Goal: Task Accomplishment & Management: Complete application form

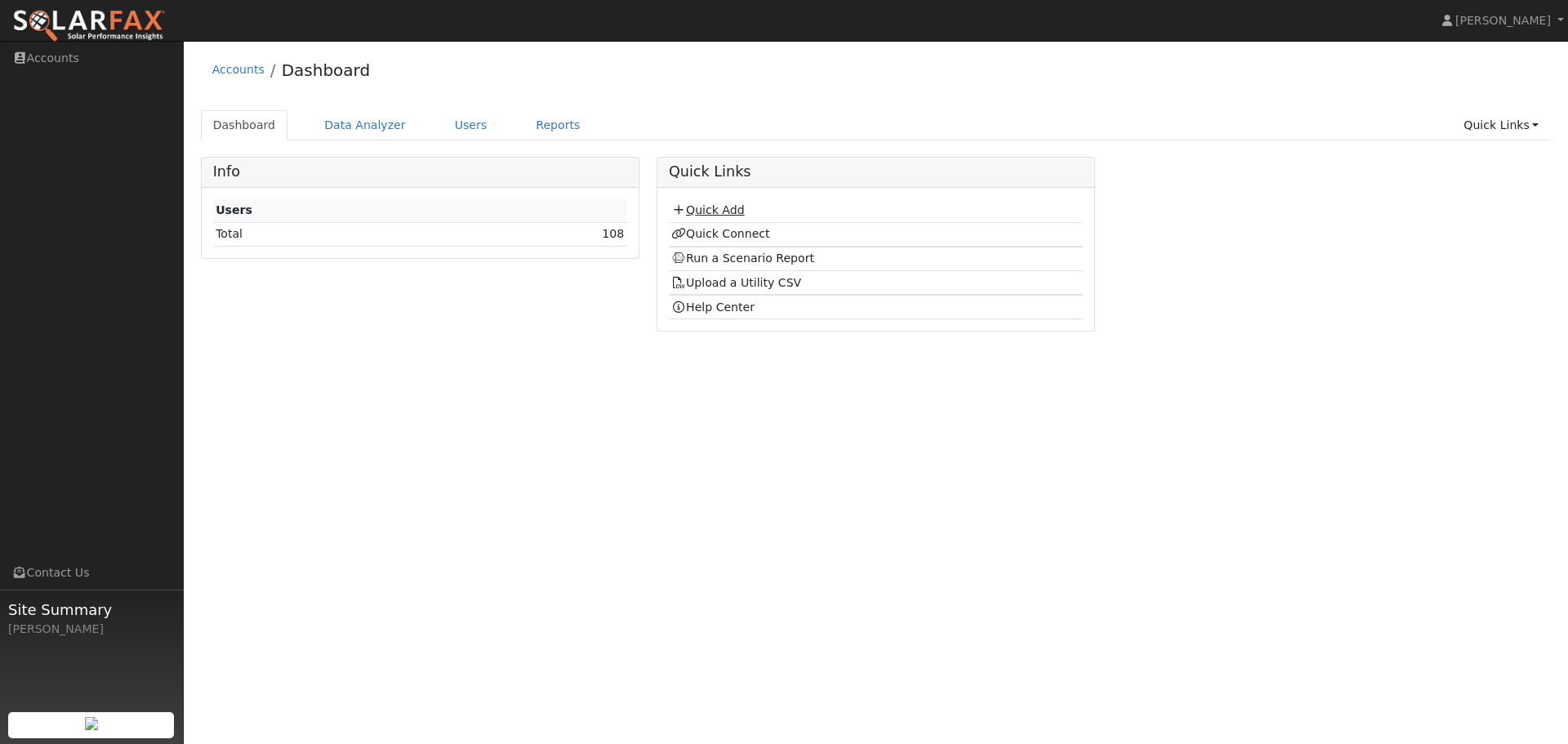
click at [699, 215] on link "Quick Add" at bounding box center [707, 209] width 72 height 13
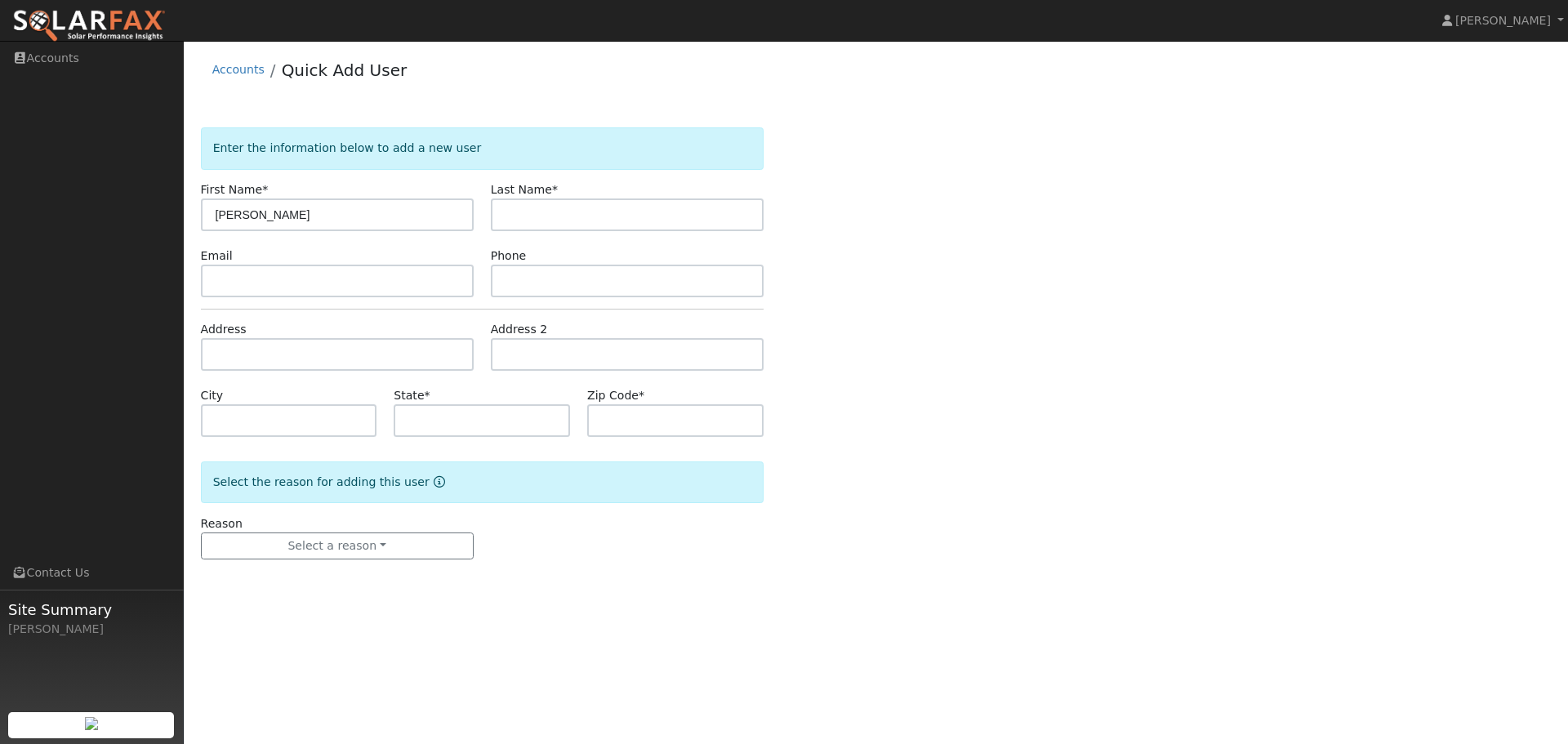
type input "[PERSON_NAME]"
click at [279, 286] on input "text" at bounding box center [337, 281] width 272 height 33
paste input "[PERSON_NAME][EMAIL_ADDRESS][PERSON_NAME][DOMAIN_NAME]"
type input "[PERSON_NAME][EMAIL_ADDRESS][PERSON_NAME][DOMAIN_NAME]"
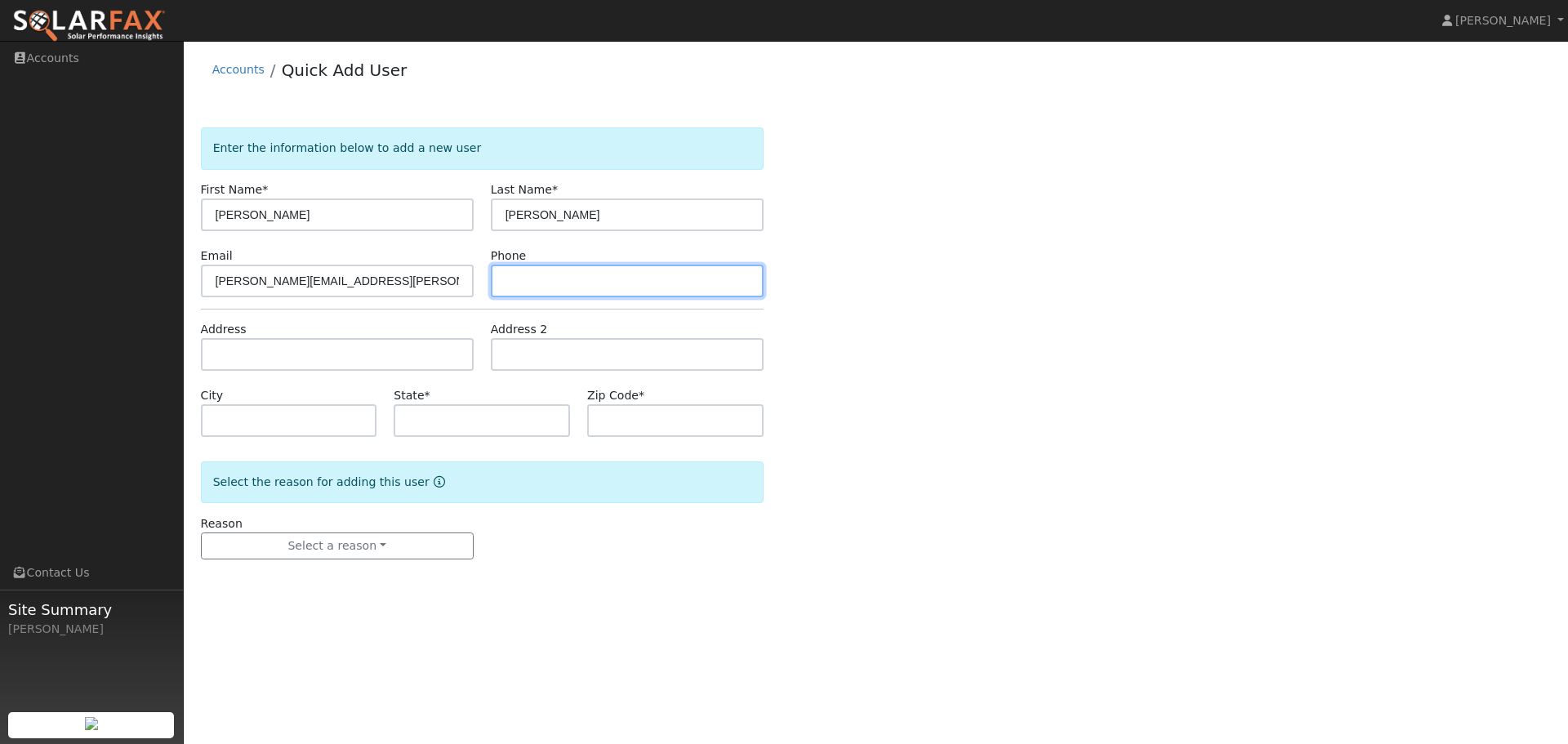
click at [559, 281] on input "text" at bounding box center [627, 281] width 272 height 33
click at [572, 283] on input "text" at bounding box center [627, 281] width 272 height 33
paste input "(510) 990-5181"
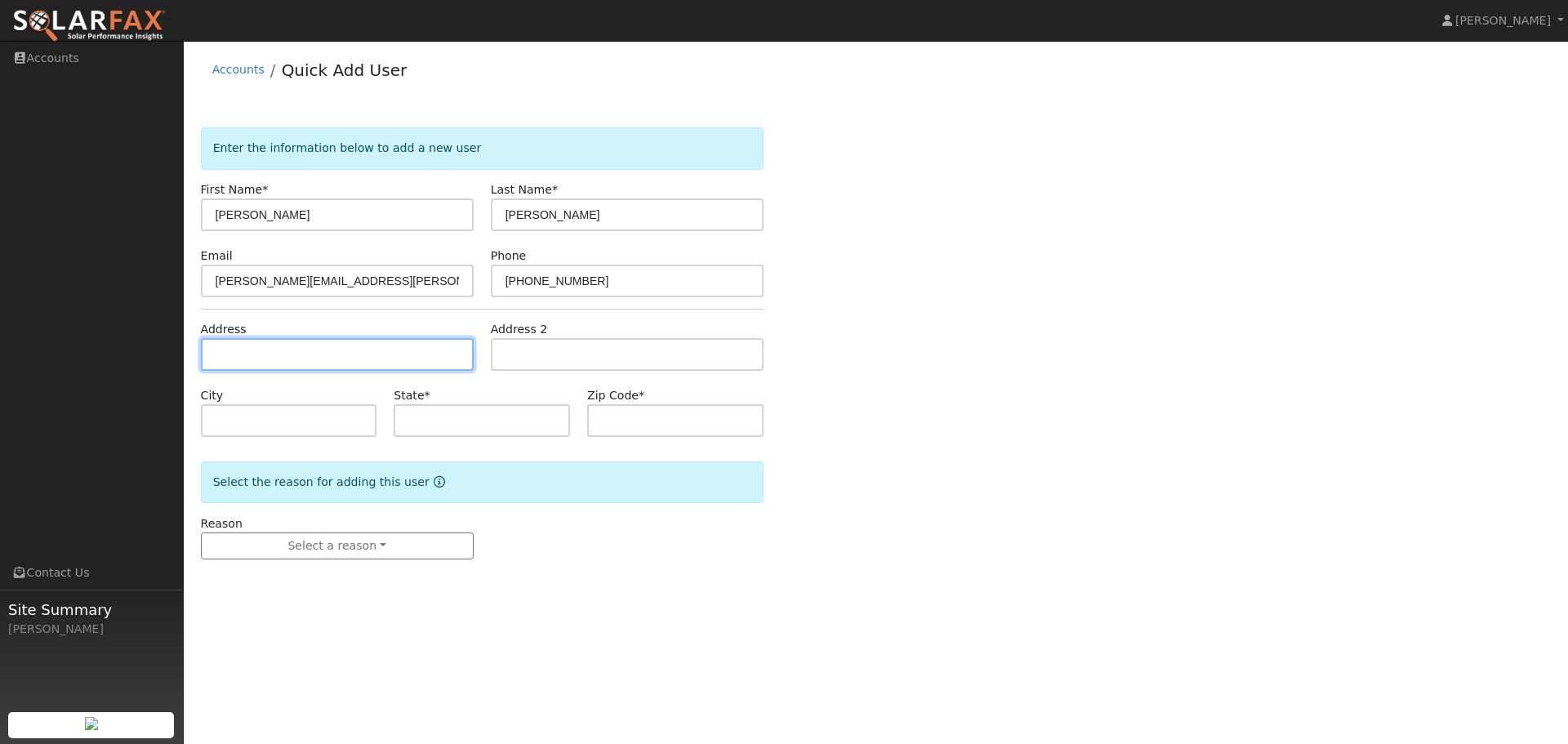
click at [335, 359] on input "text" at bounding box center [337, 355] width 272 height 33
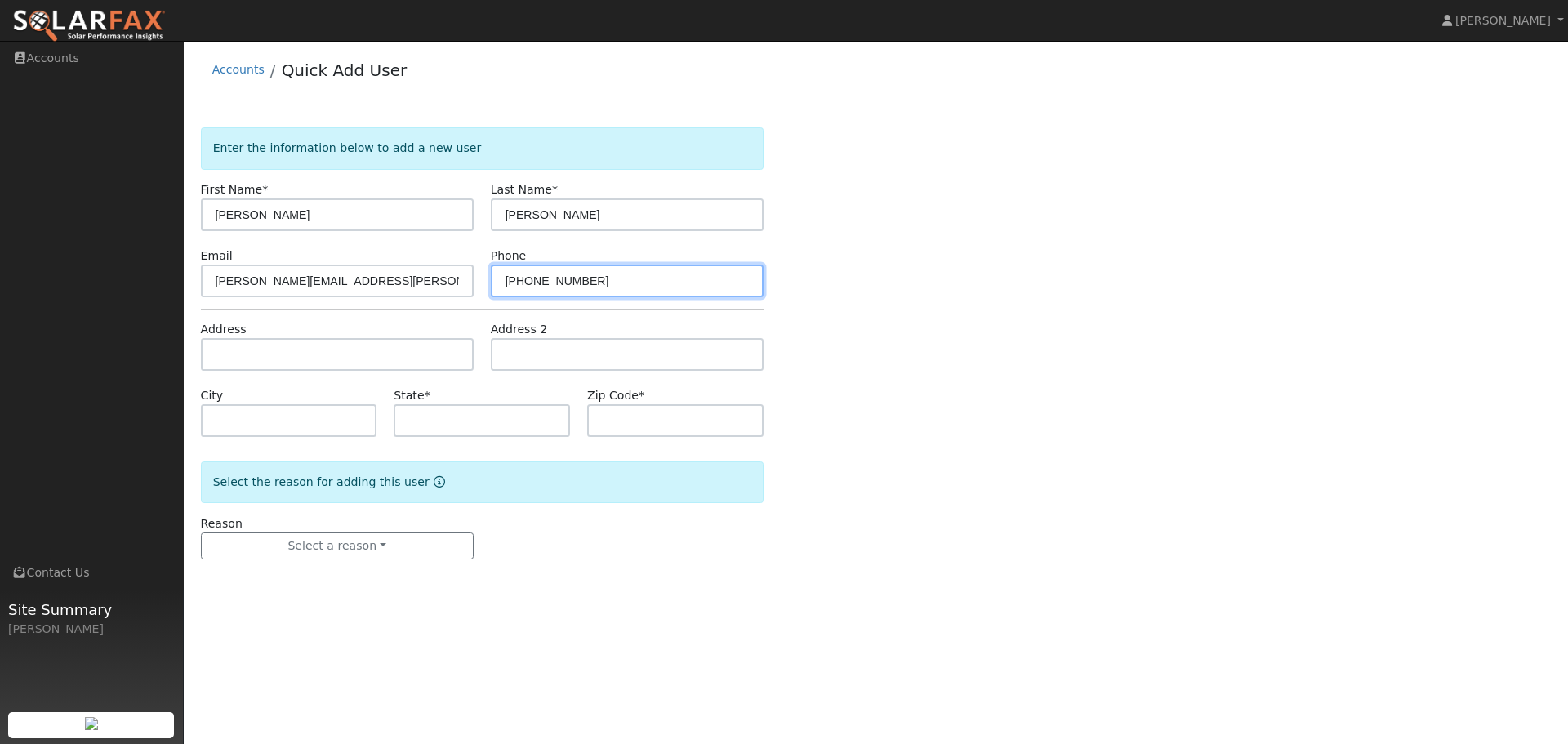
drag, startPoint x: 535, startPoint y: 279, endPoint x: 471, endPoint y: 284, distance: 64.2
click at [471, 284] on div "Email joseph@rabbitt.me Phone (510) 990-5181" at bounding box center [482, 272] width 580 height 49
type input "510-990-5181"
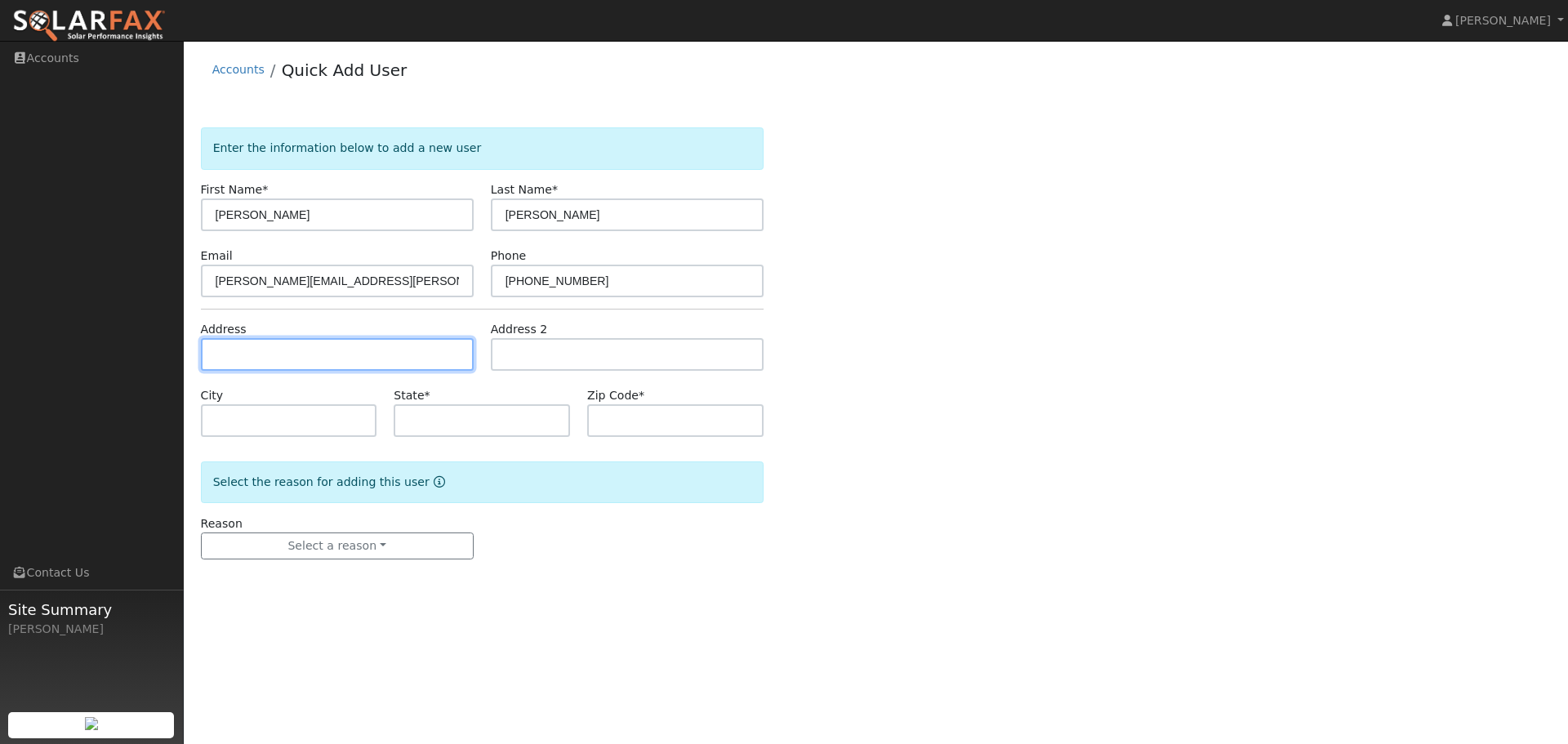
click at [263, 362] on input "text" at bounding box center [337, 355] width 272 height 33
click at [328, 356] on input "text" at bounding box center [337, 355] width 272 height 33
paste input "845 Ventura St Richmond CA, 94805"
type input "845 Ventura Street"
type input "Richmond"
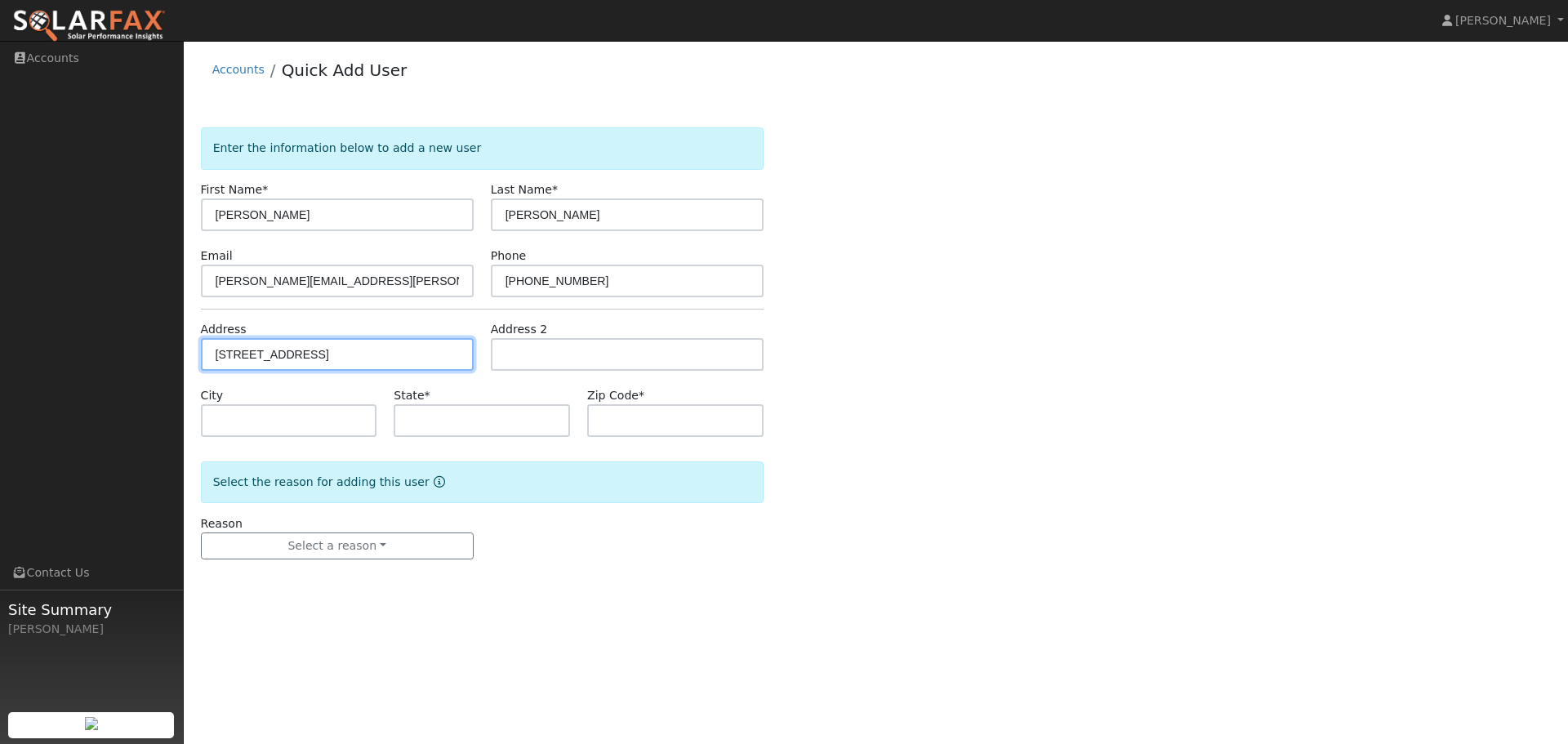
type input "CA"
type input "94805"
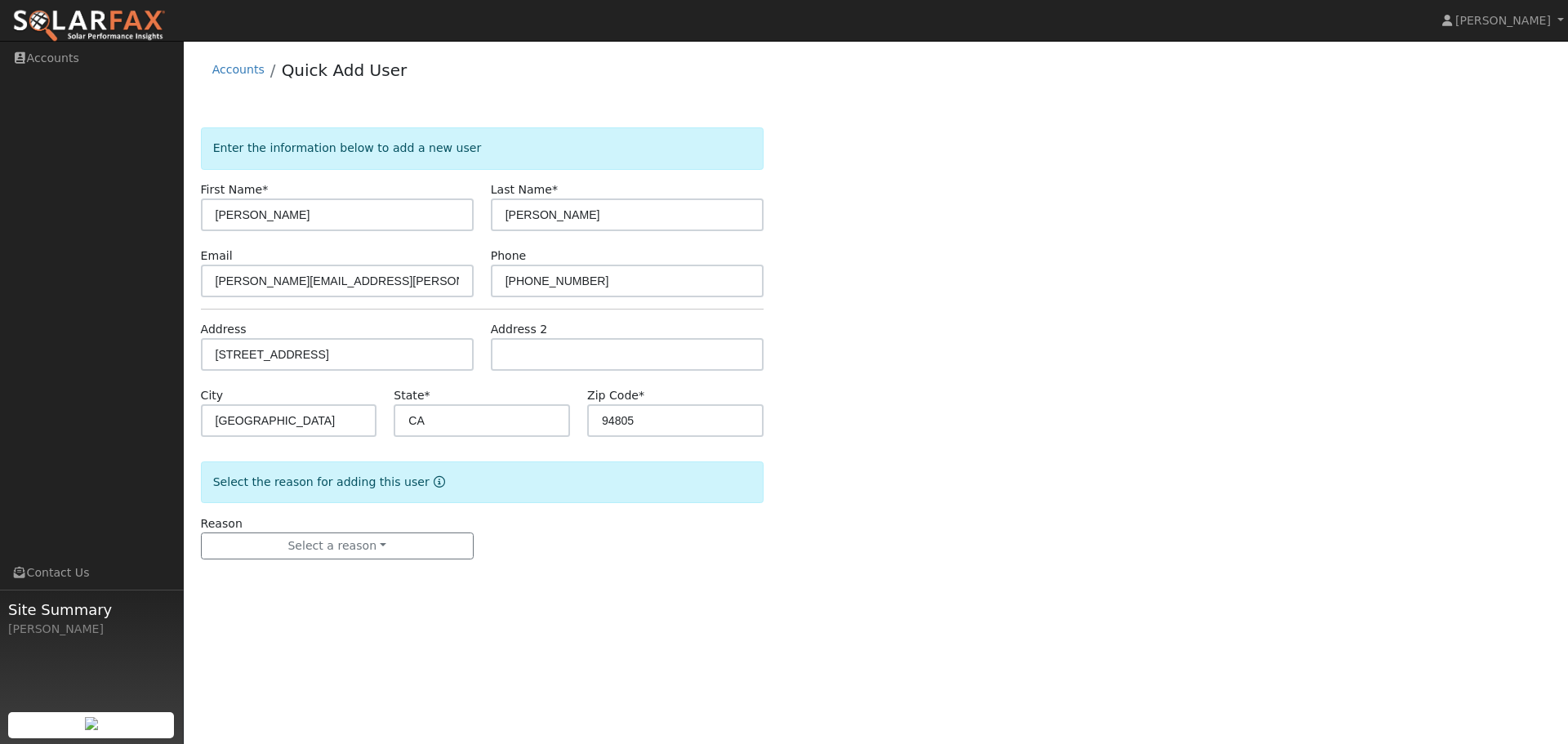
click at [357, 385] on form "Enter the information below to add a new user First Name * Joseph Last Name * R…" at bounding box center [482, 359] width 562 height 464
click at [389, 547] on button "Select a reason" at bounding box center [337, 546] width 272 height 27
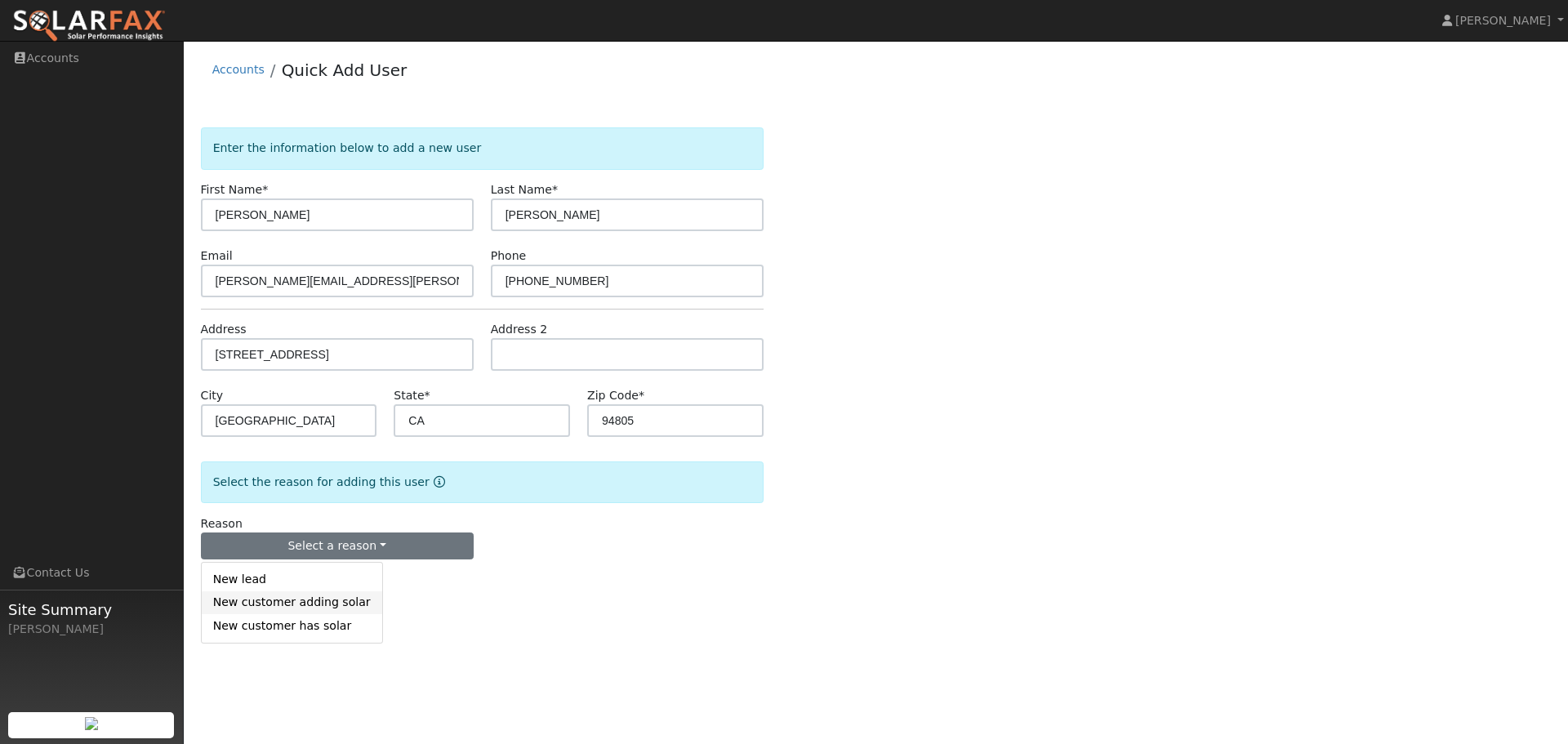
click at [300, 608] on link "New customer adding solar" at bounding box center [292, 602] width 180 height 23
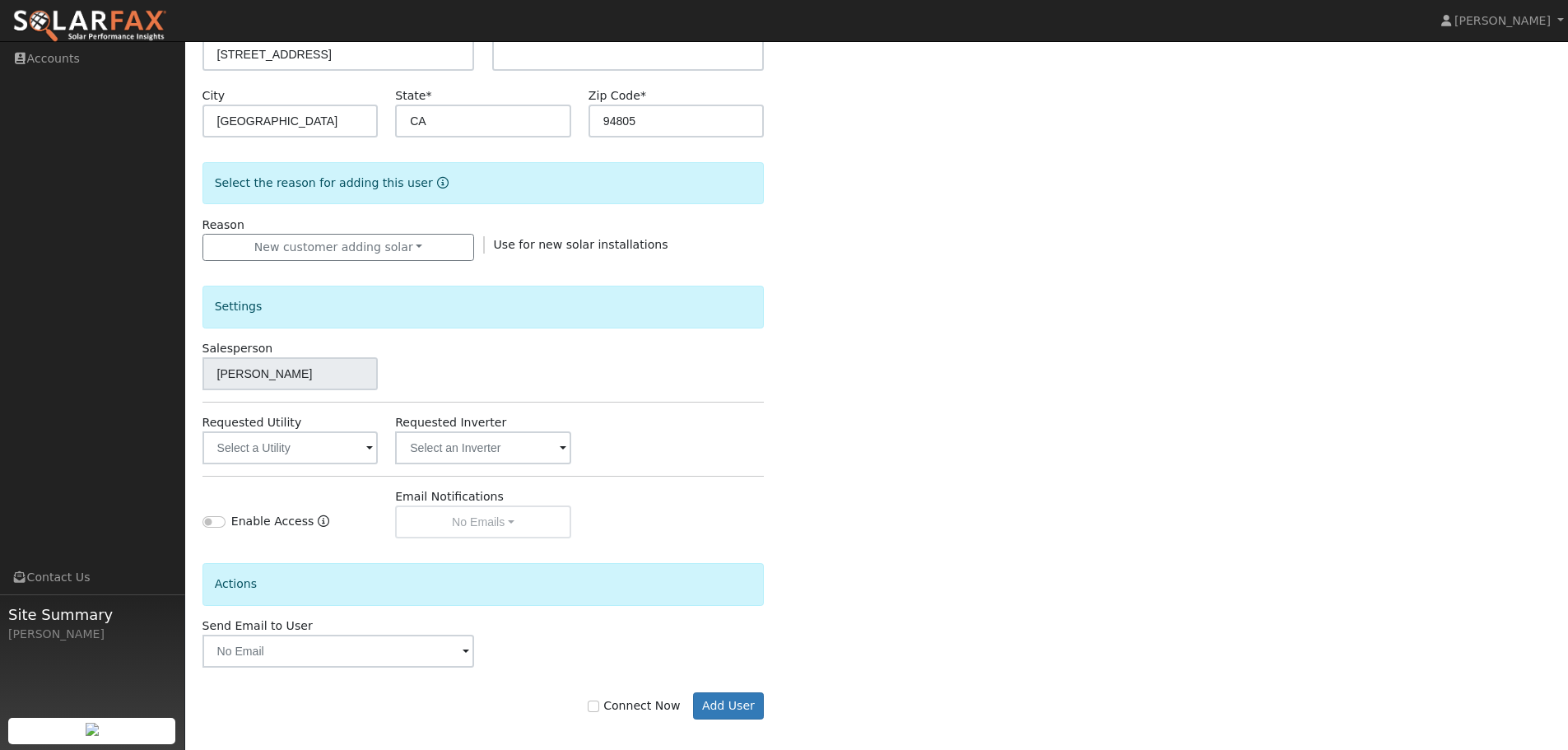
scroll to position [313, 0]
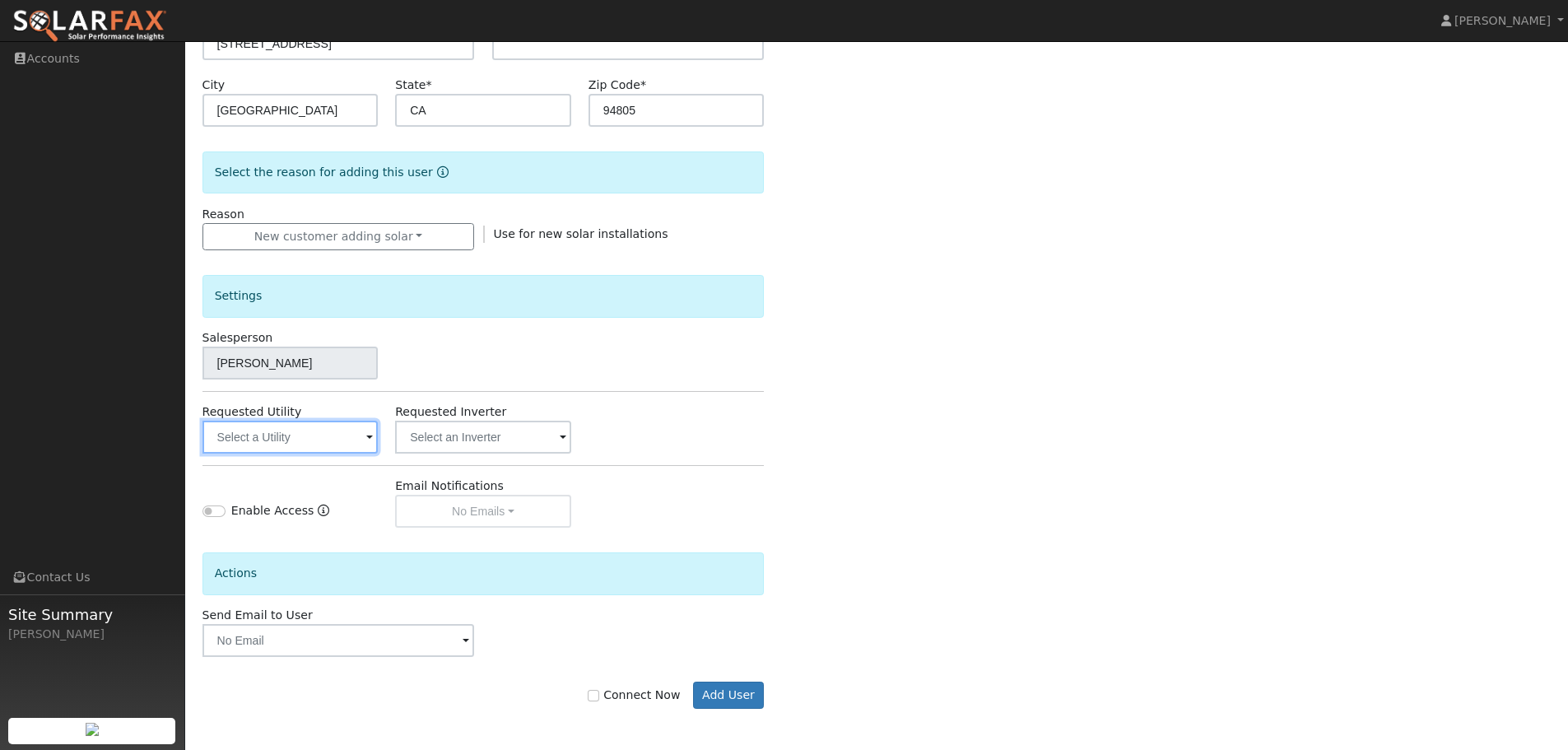
click at [355, 433] on input "text" at bounding box center [290, 437] width 176 height 33
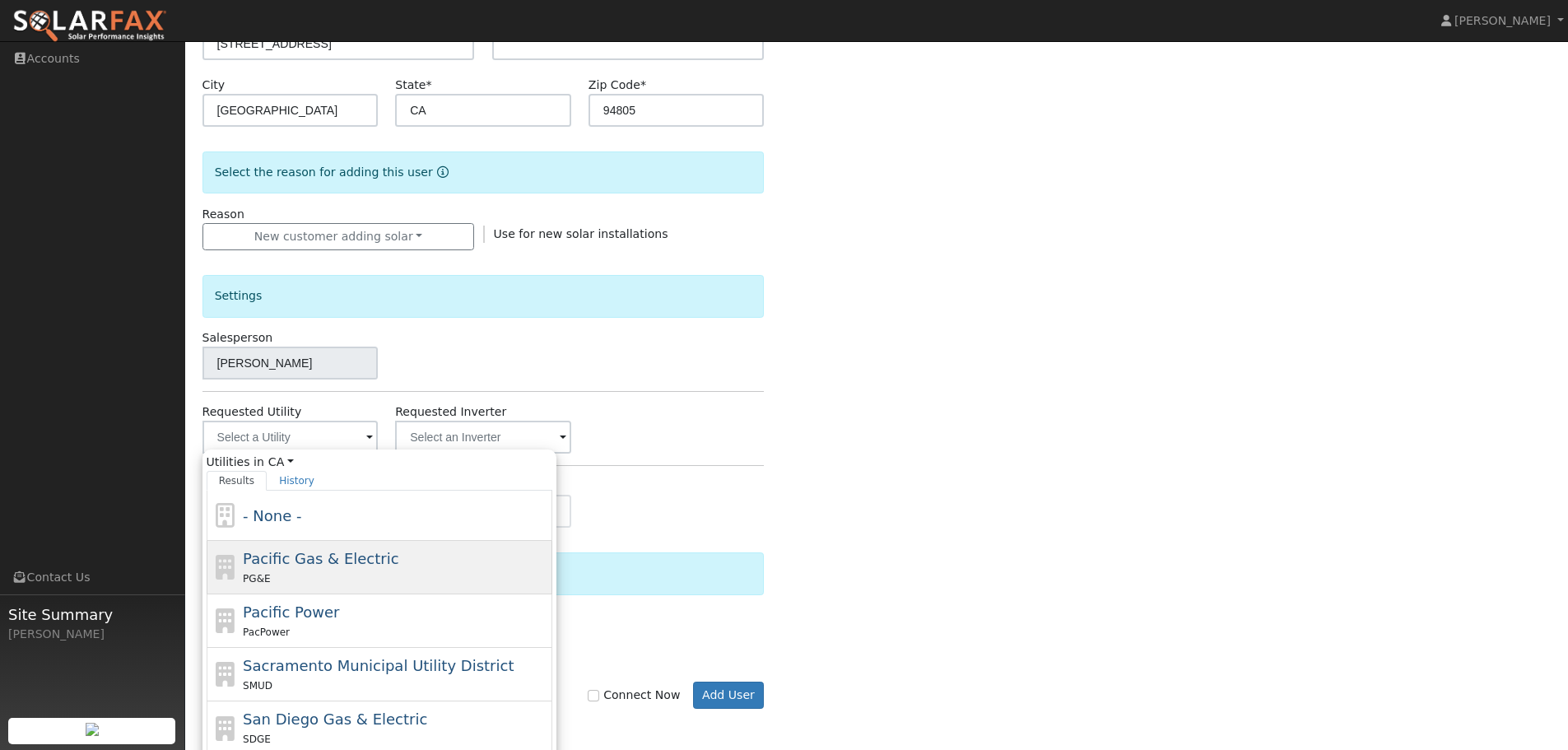
click at [364, 570] on div "PG&E" at bounding box center [395, 578] width 305 height 18
type input "Pacific Gas & Electric"
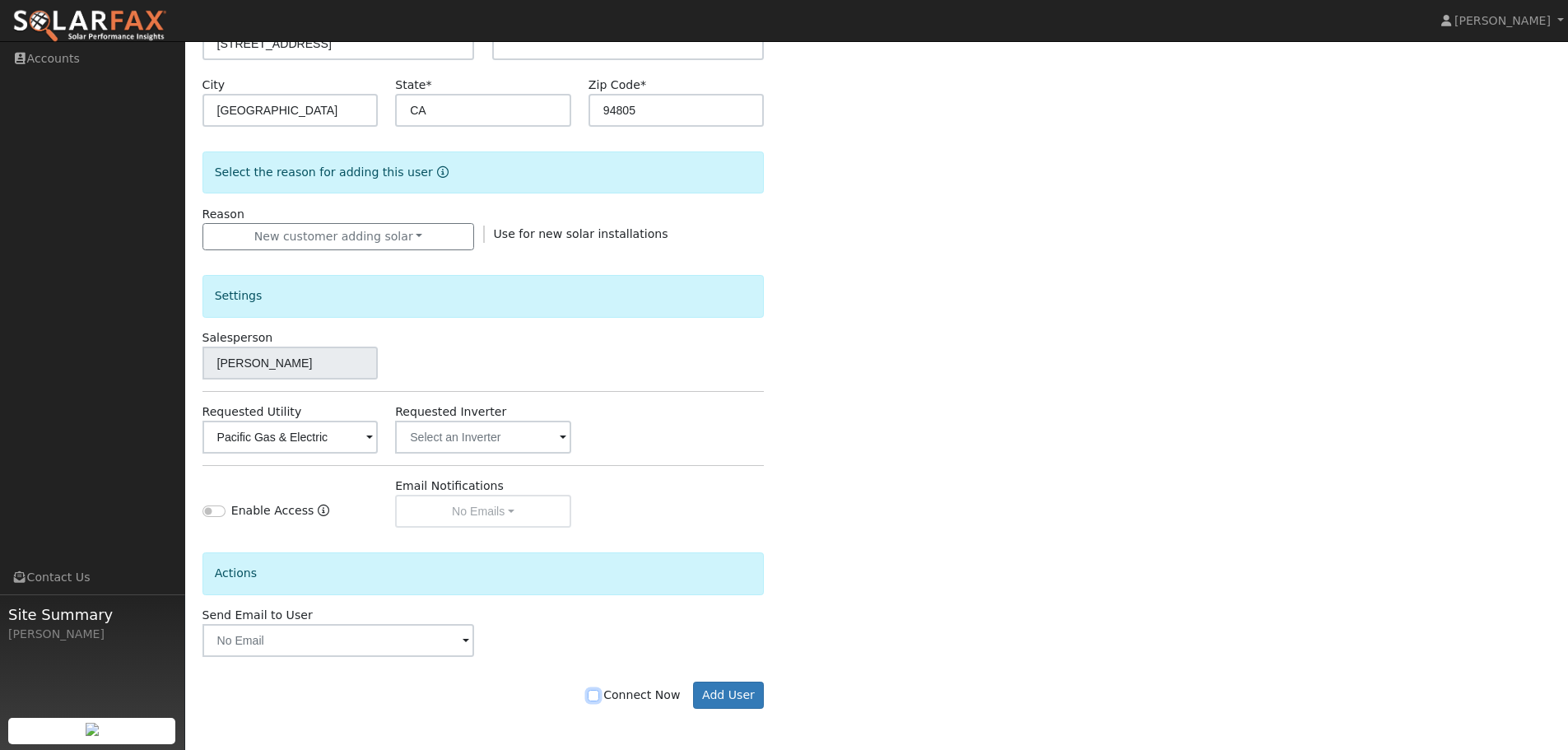
click at [599, 691] on input "Connect Now" at bounding box center [594, 695] width 12 height 12
checkbox input "true"
click at [745, 691] on button "Add User" at bounding box center [729, 695] width 72 height 28
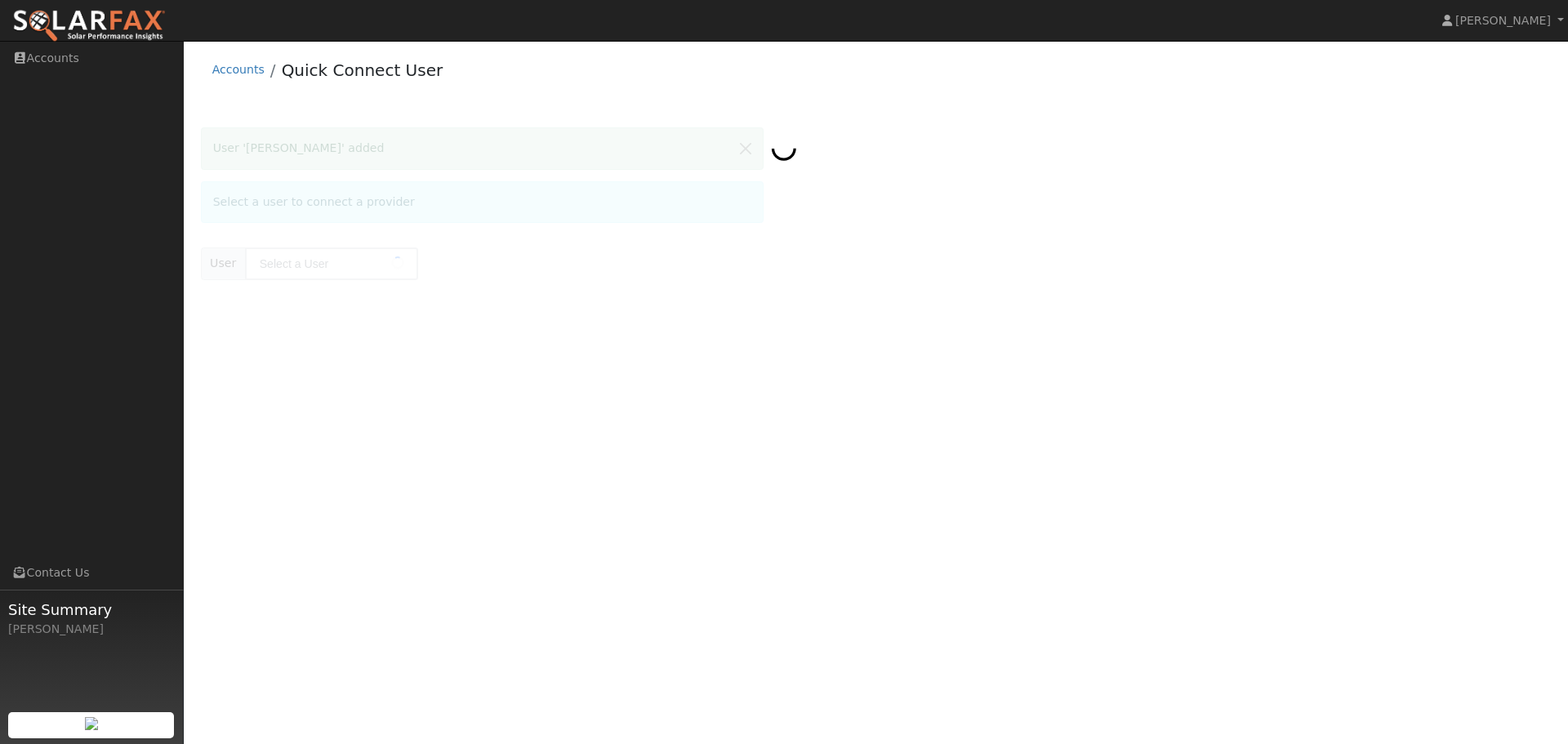
type input "Joseph Rabbitt"
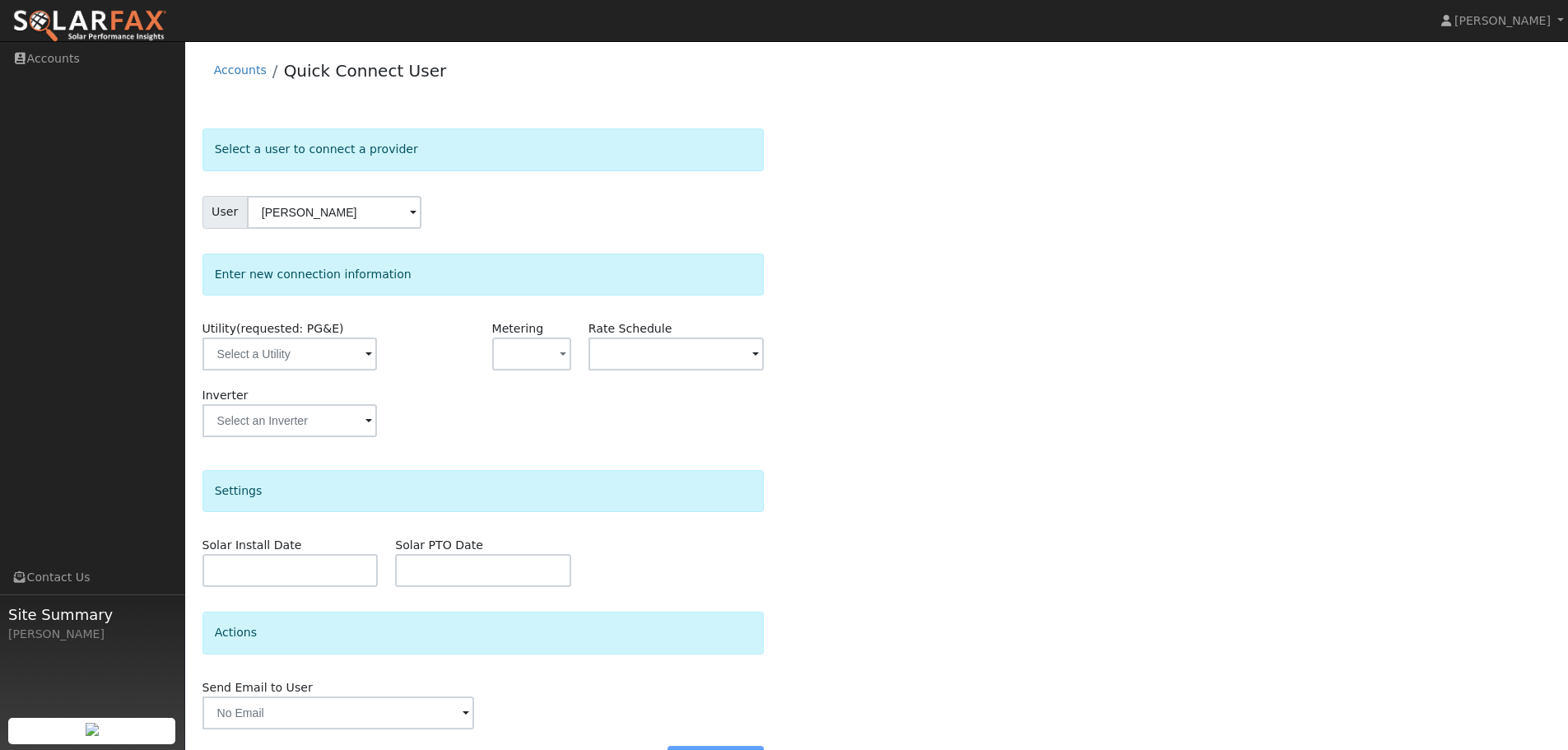
click at [972, 342] on div "Select a user to connect a provider User Joseph Rabbitt Account Default Account…" at bounding box center [878, 458] width 1350 height 661
click at [310, 353] on input "text" at bounding box center [289, 354] width 174 height 33
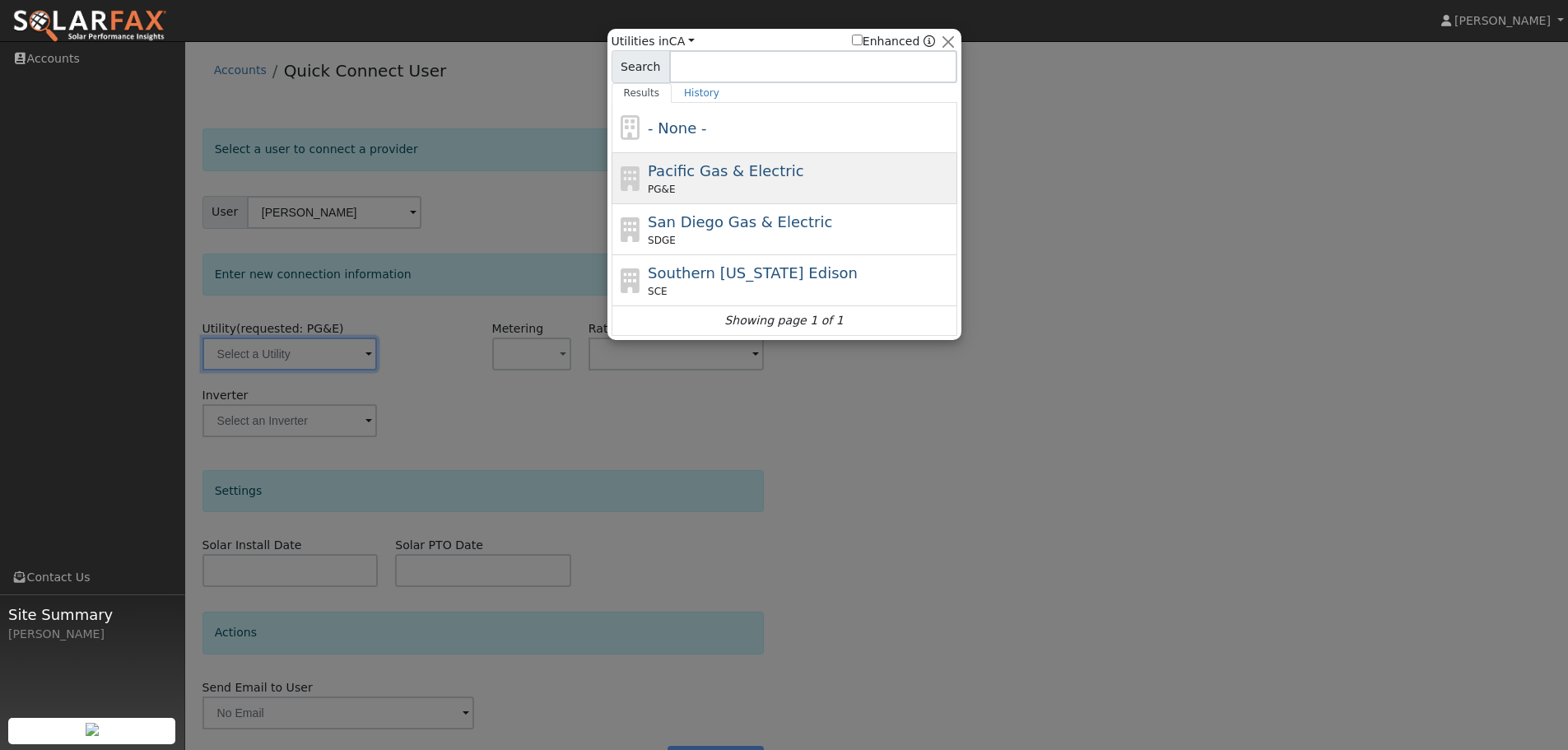
click at [694, 162] on span "Pacific Gas & Electric" at bounding box center [725, 170] width 156 height 18
type input "PG&E"
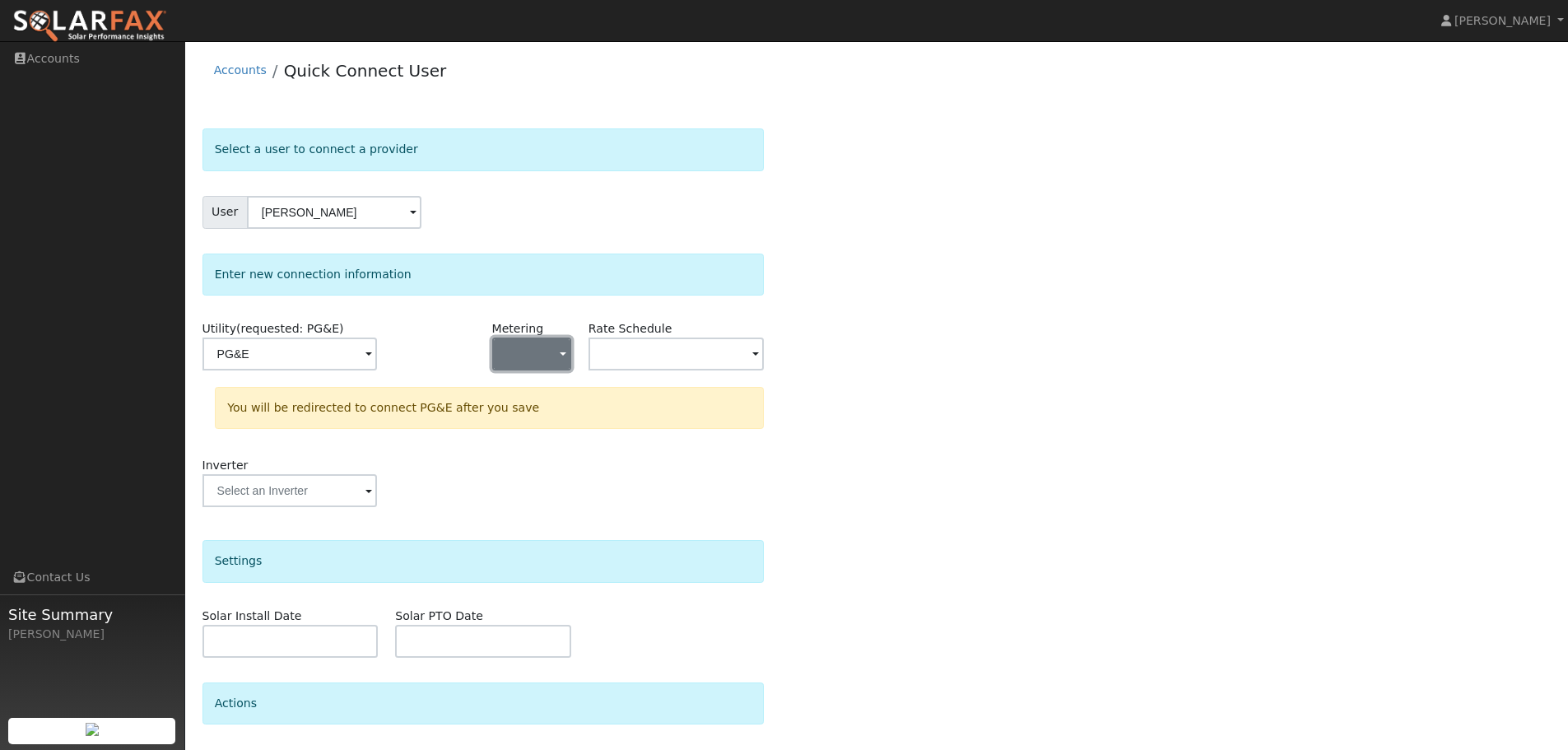
click at [551, 354] on button "button" at bounding box center [532, 354] width 79 height 33
click at [527, 418] on link "NEM" at bounding box center [550, 413] width 114 height 23
click at [377, 358] on input "text" at bounding box center [289, 354] width 174 height 33
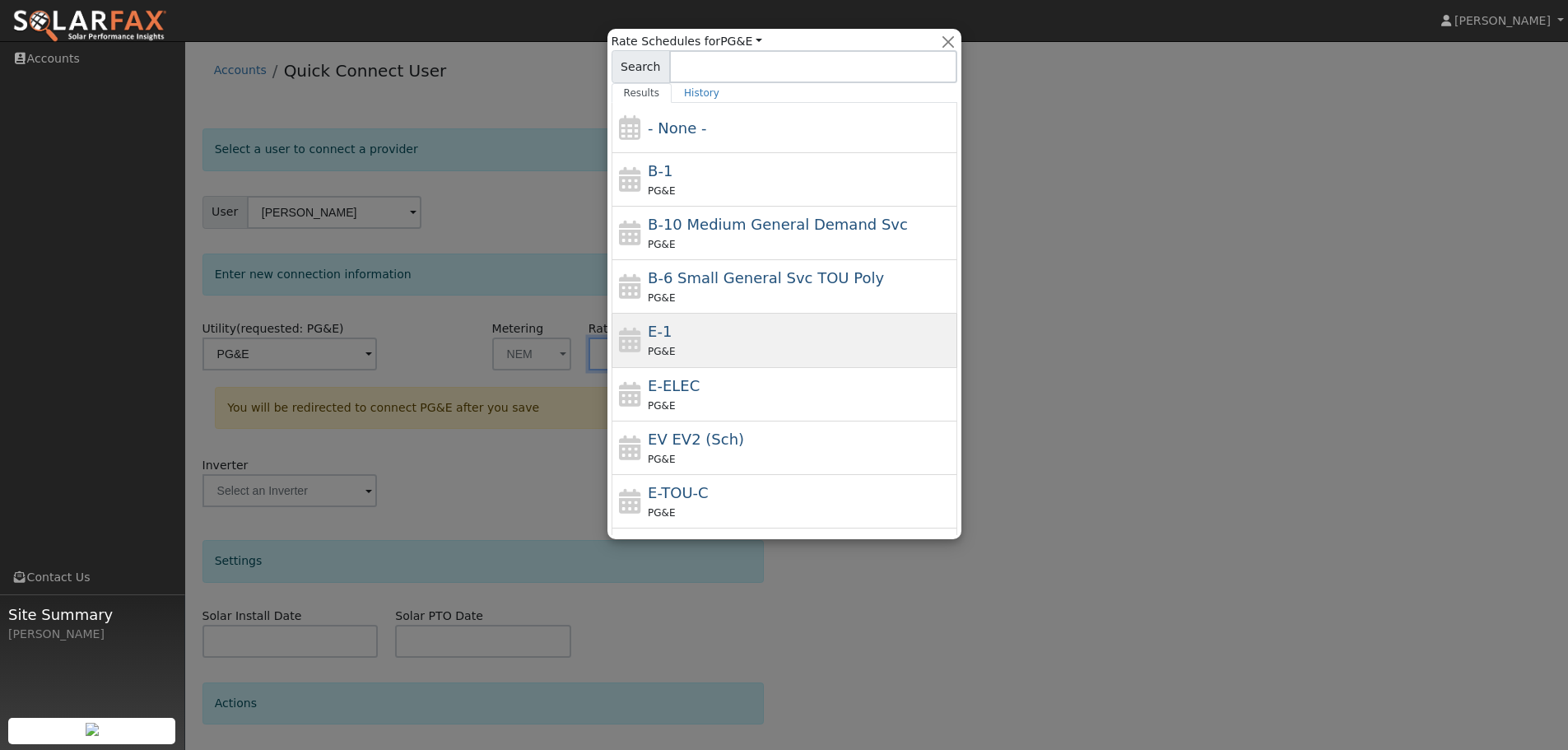
click at [719, 344] on div "PG&E" at bounding box center [800, 351] width 305 height 18
type input "E-1"
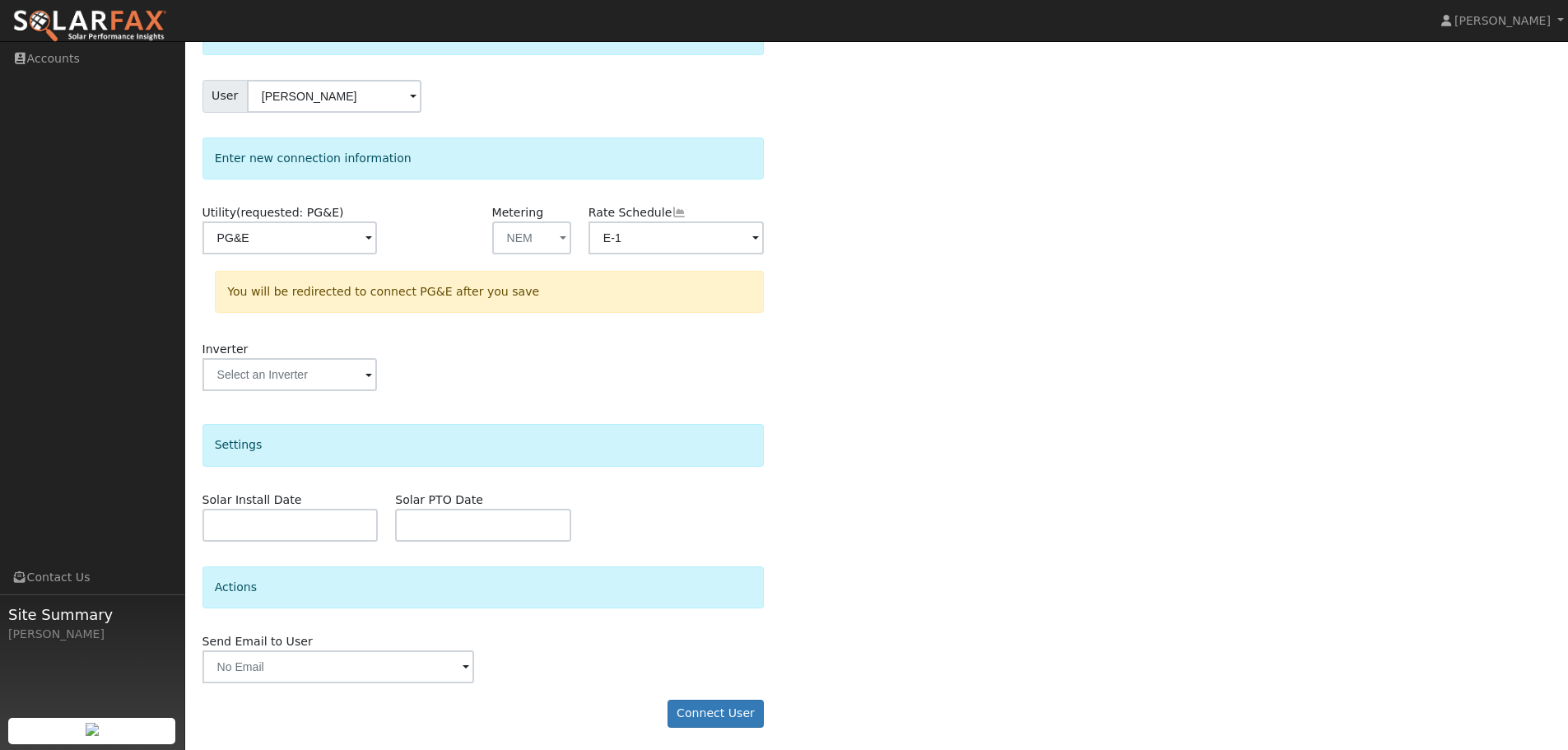
scroll to position [119, 0]
click at [746, 709] on button "Connect User" at bounding box center [715, 710] width 97 height 28
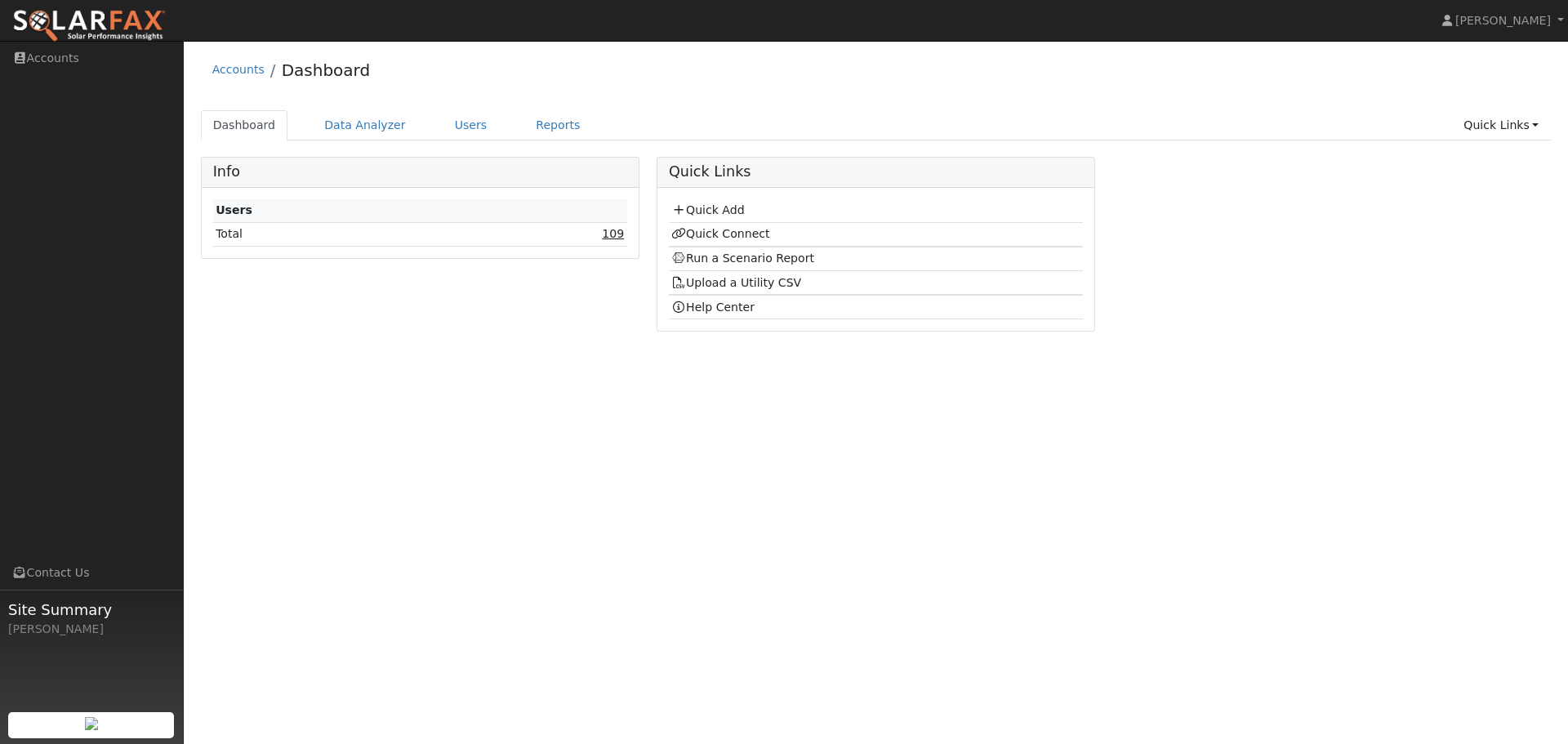
click at [617, 239] on link "109" at bounding box center [613, 233] width 22 height 13
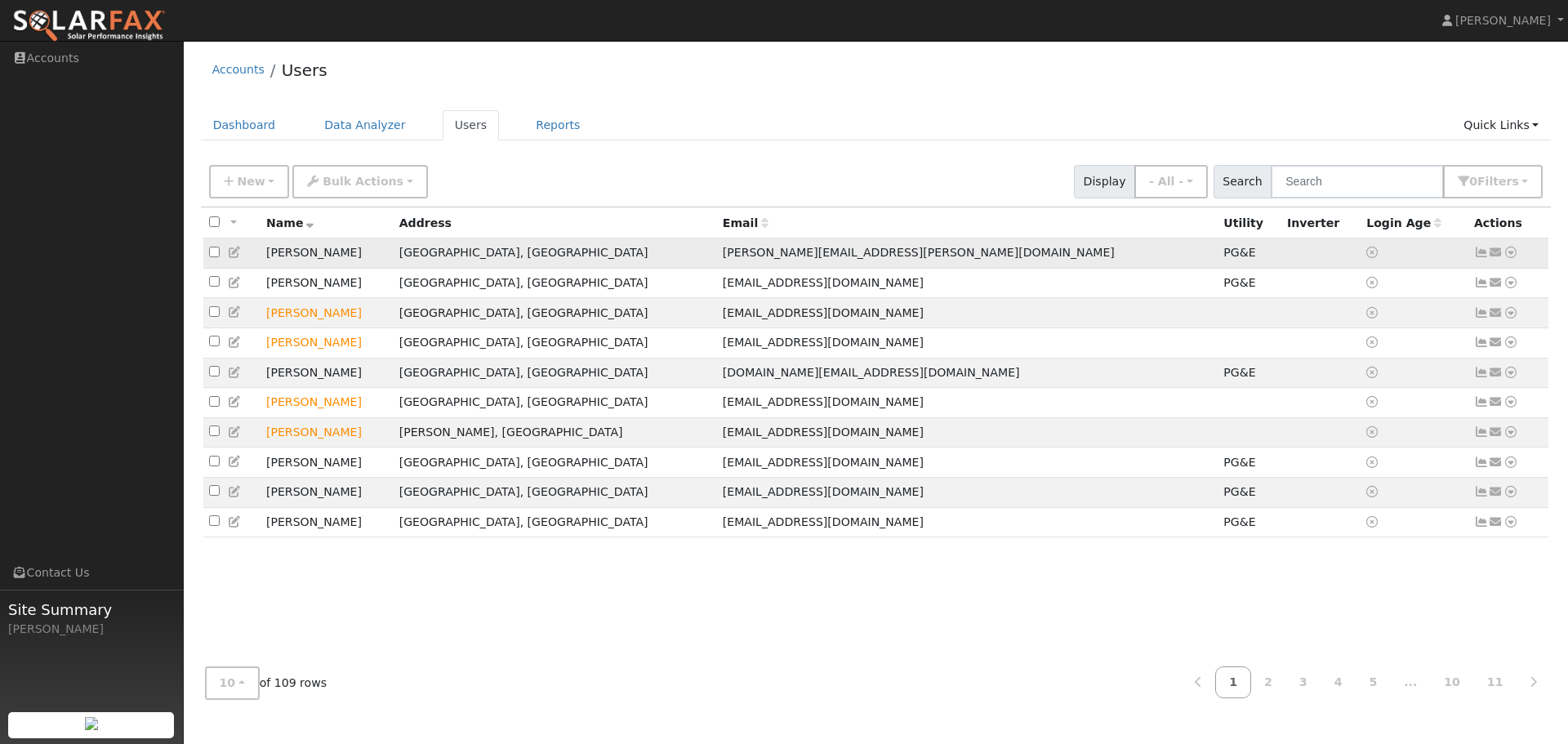
click at [1510, 257] on icon at bounding box center [1510, 252] width 15 height 12
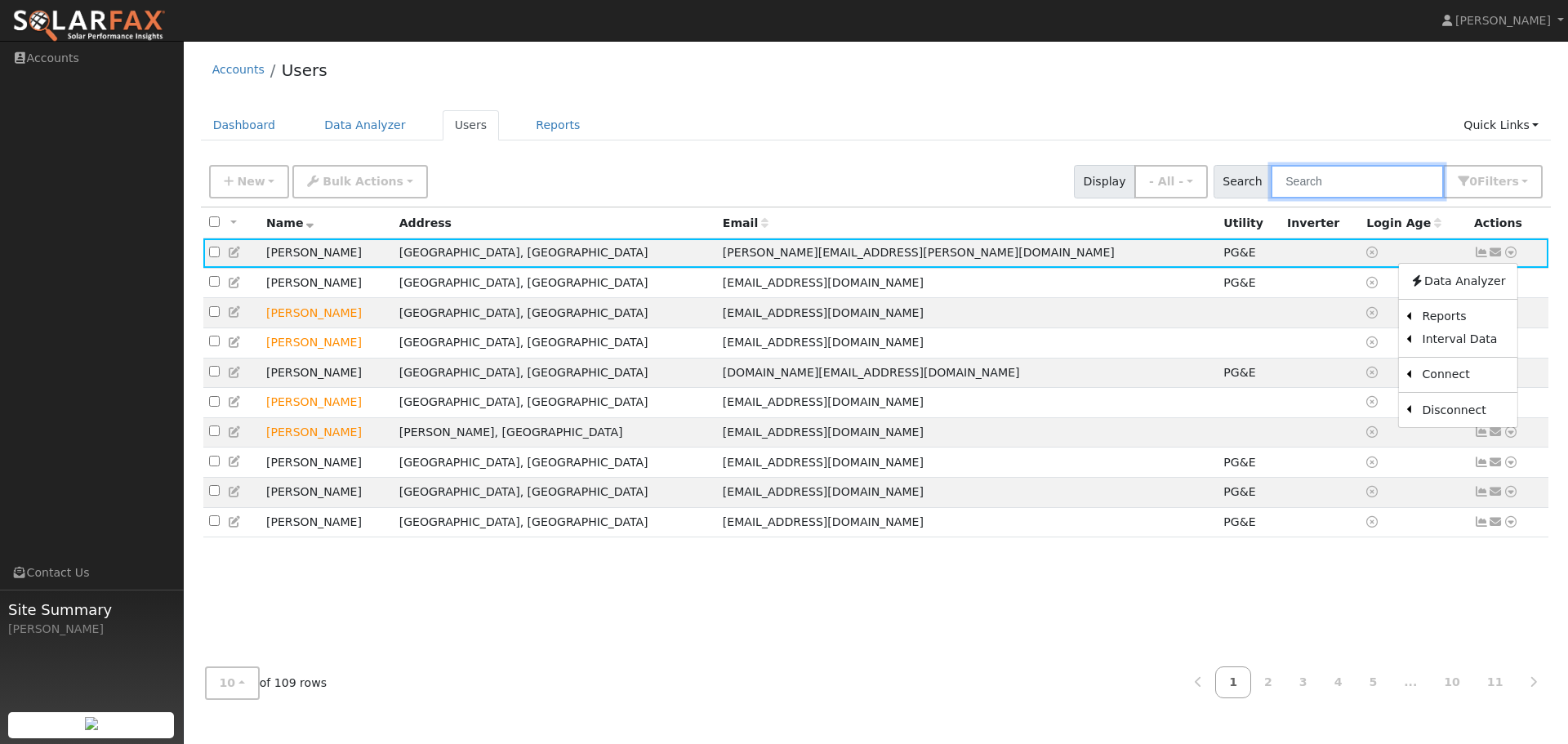
click at [1389, 178] on input "text" at bounding box center [1357, 181] width 173 height 34
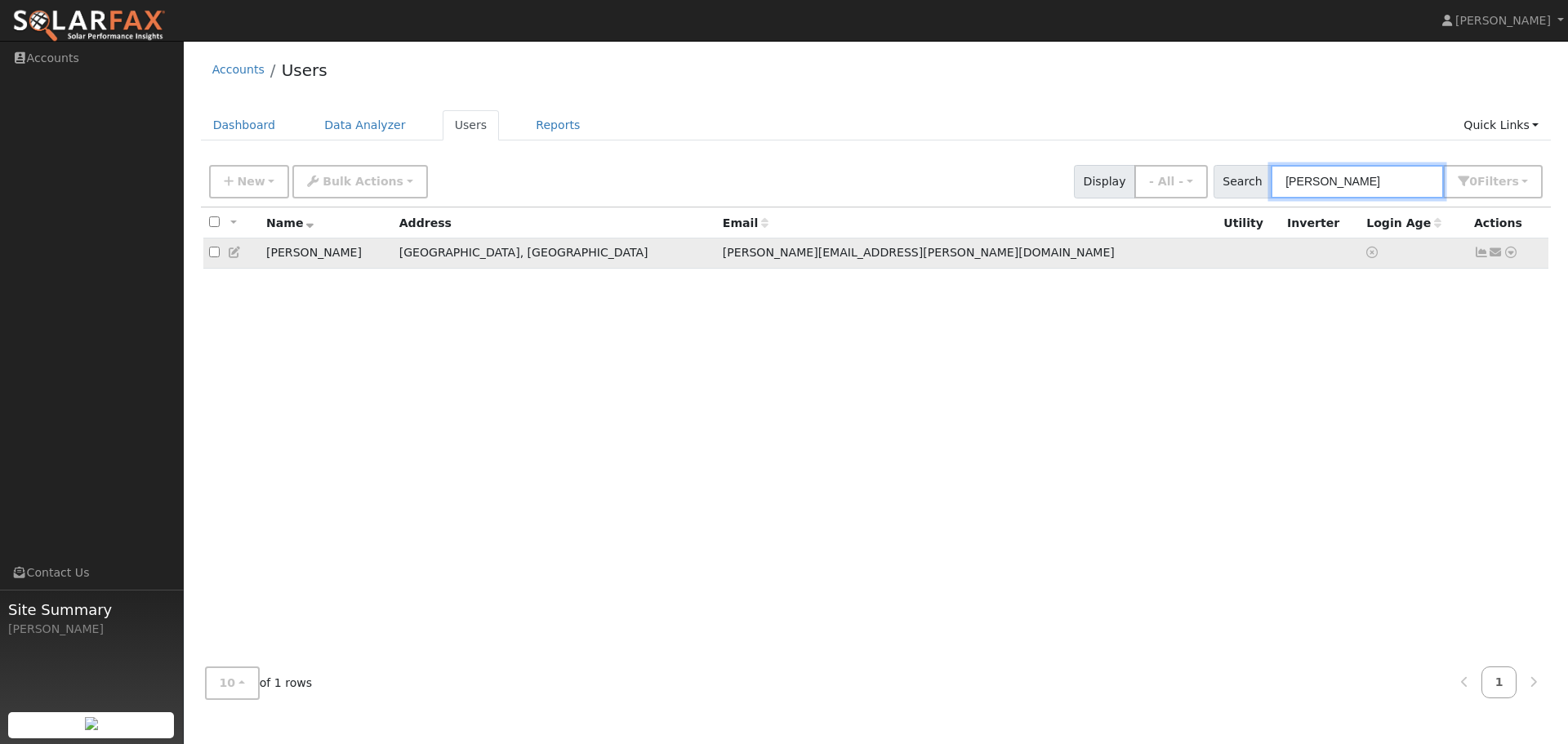
type input "joseph"
click at [1509, 256] on icon at bounding box center [1510, 252] width 15 height 12
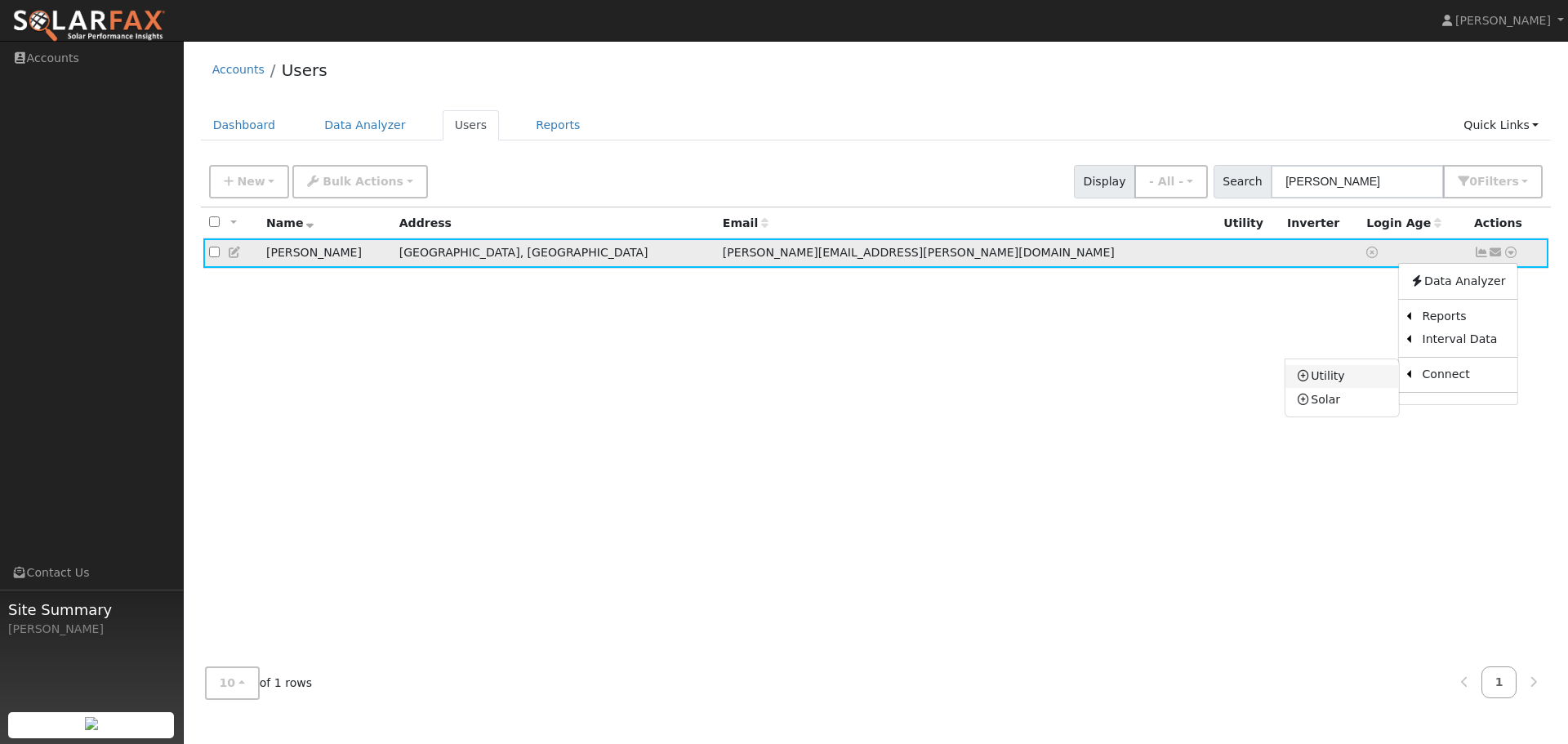
click at [1321, 381] on link "Utility" at bounding box center [1342, 376] width 113 height 23
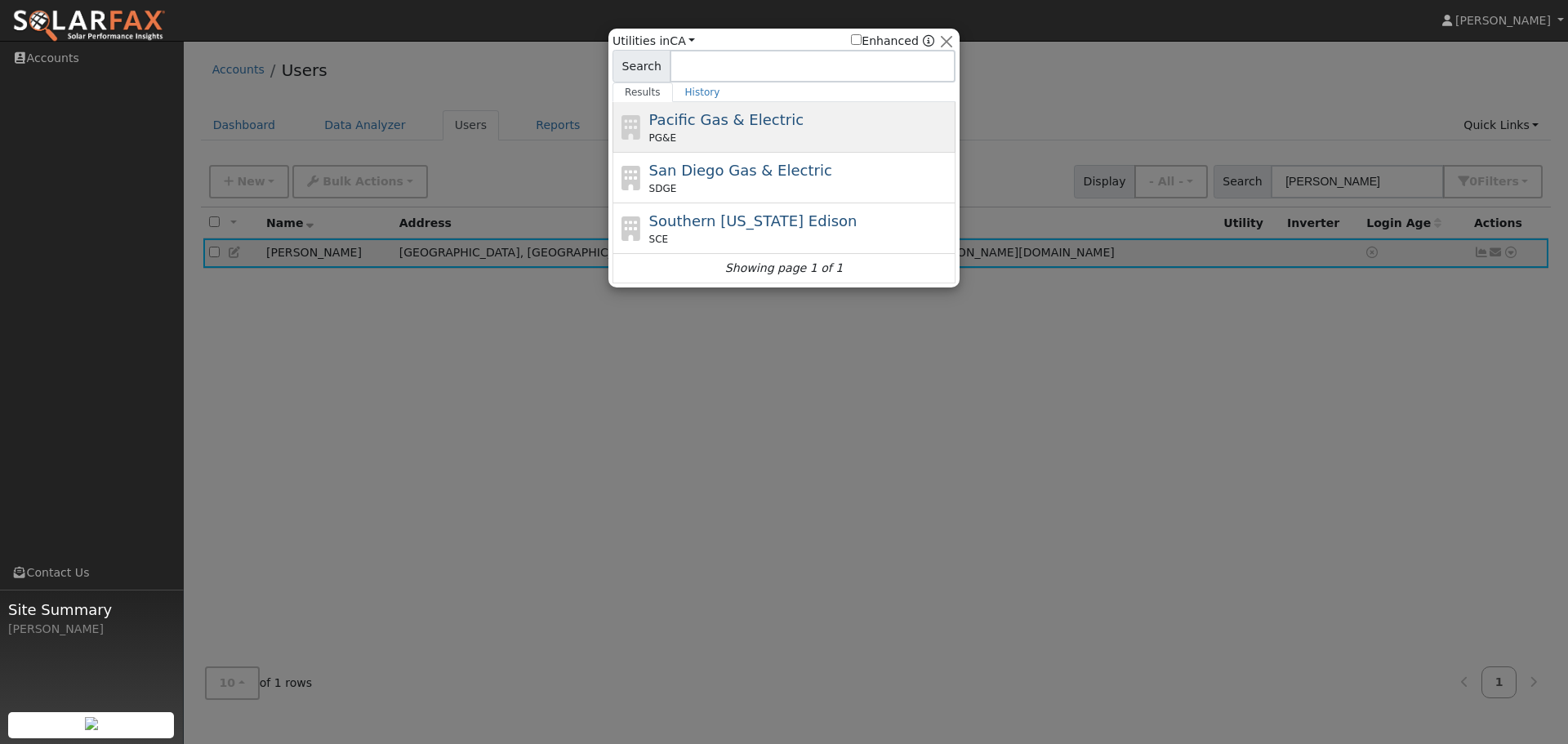
click at [731, 128] on span "Pacific Gas & Electric" at bounding box center [726, 119] width 155 height 17
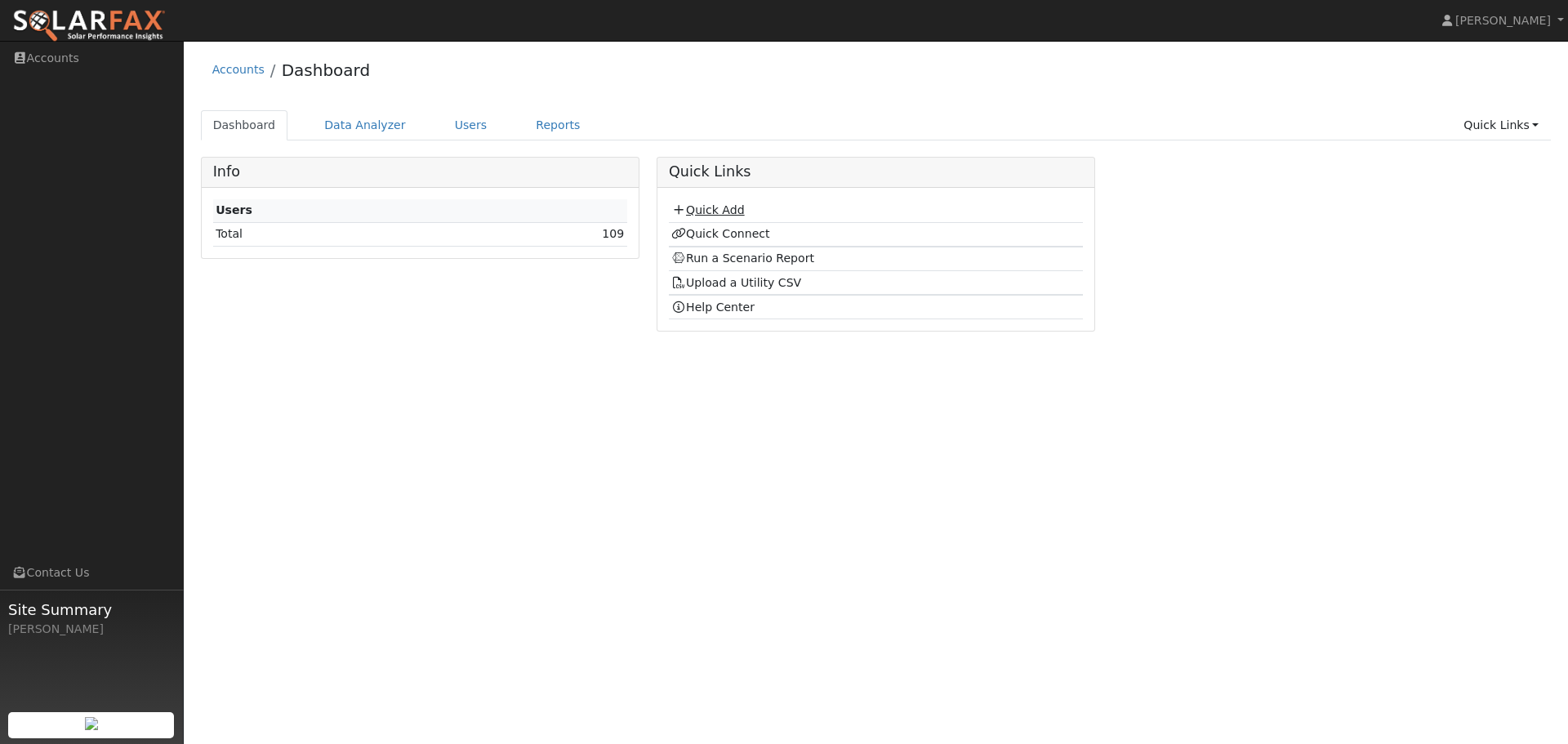
click at [721, 210] on link "Quick Add" at bounding box center [707, 209] width 72 height 13
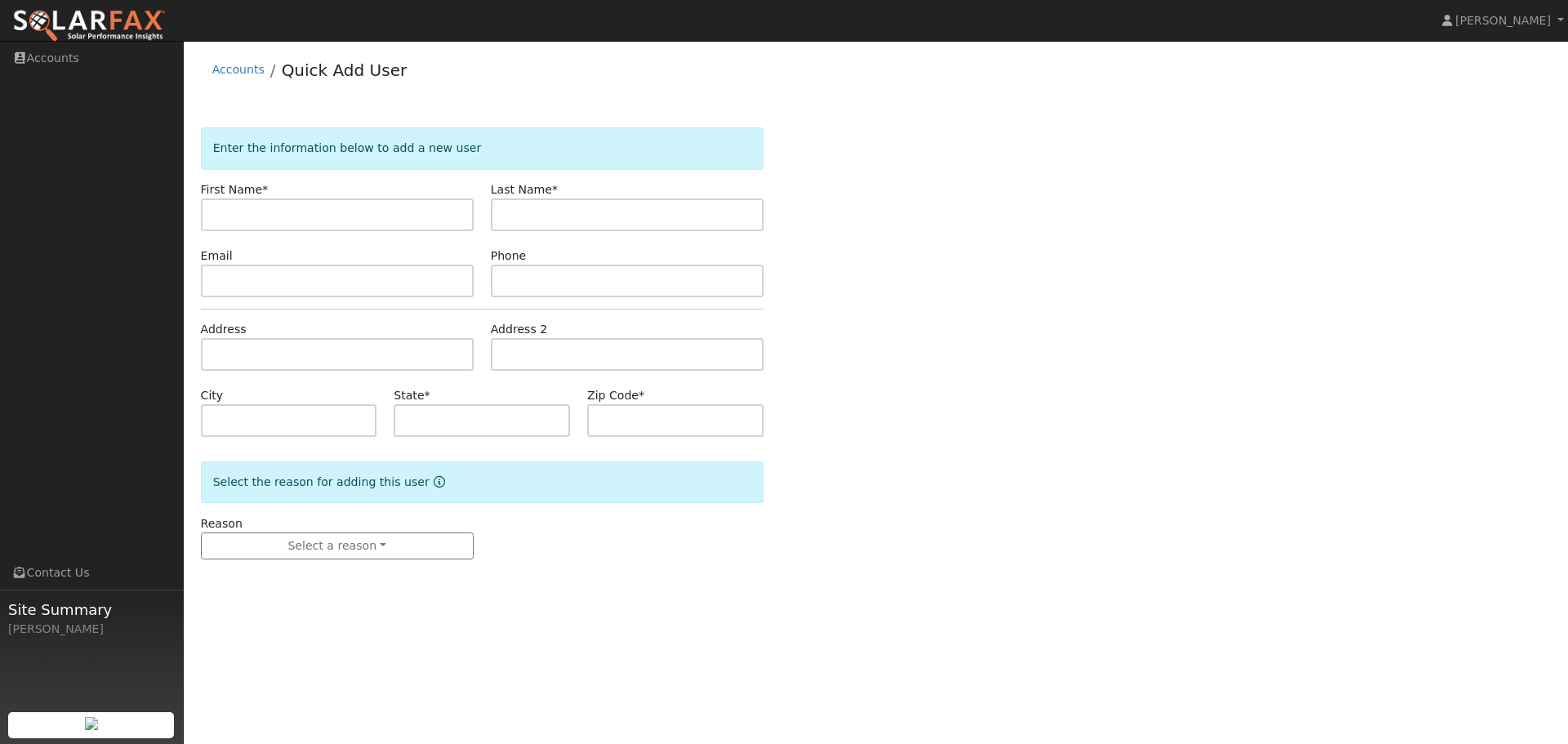
click at [989, 239] on div "Enter the information below to add a new user First Name * Last Name * Email Ph…" at bounding box center [876, 359] width 1350 height 464
